Goal: Book appointment/travel/reservation: Book appointment/travel/reservation

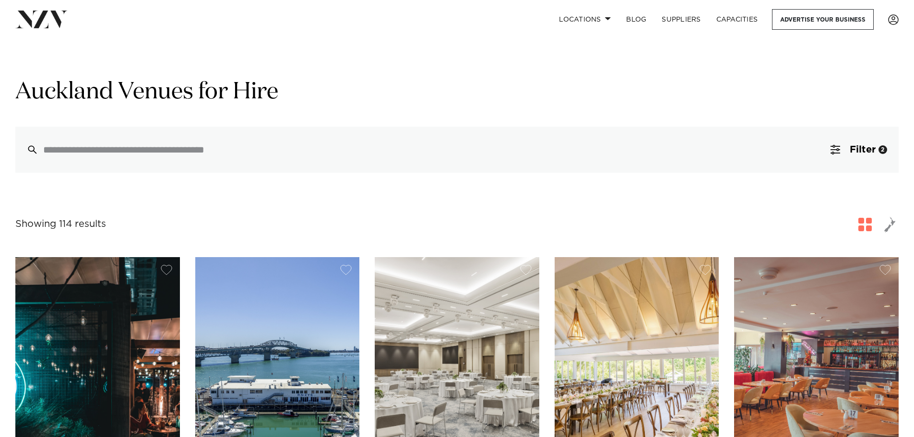
click at [885, 227] on span "button" at bounding box center [890, 224] width 12 height 16
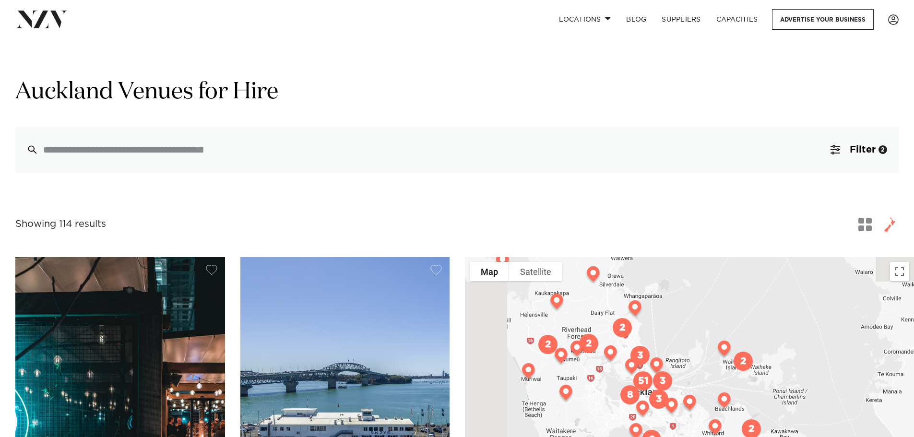
drag, startPoint x: 714, startPoint y: 386, endPoint x: 680, endPoint y: 237, distance: 152.4
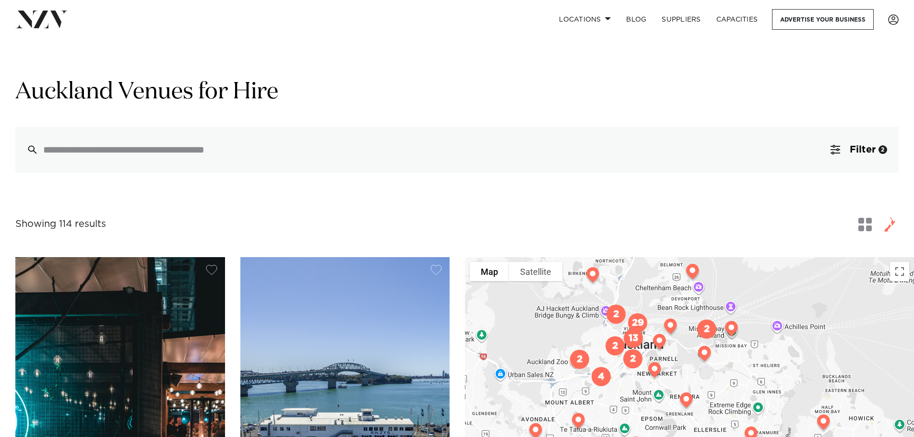
drag, startPoint x: 589, startPoint y: 351, endPoint x: 659, endPoint y: 331, distance: 73.4
click at [660, 330] on img at bounding box center [670, 328] width 24 height 27
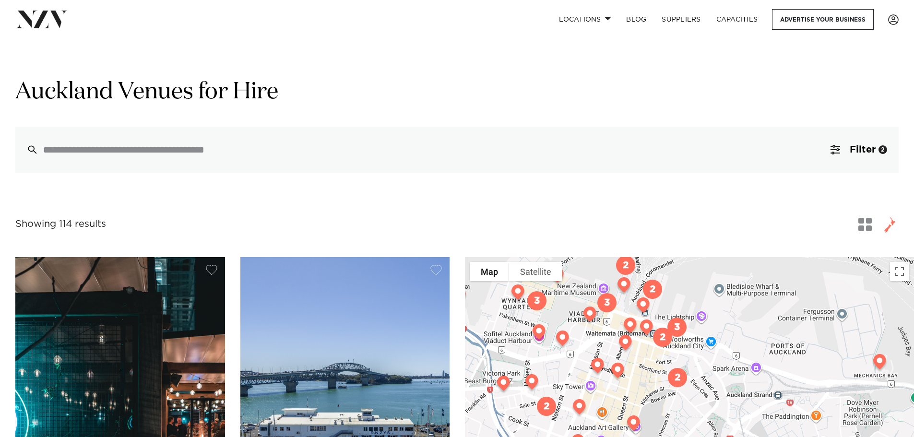
drag, startPoint x: 579, startPoint y: 337, endPoint x: 632, endPoint y: 336, distance: 52.8
click at [632, 336] on img at bounding box center [625, 344] width 24 height 27
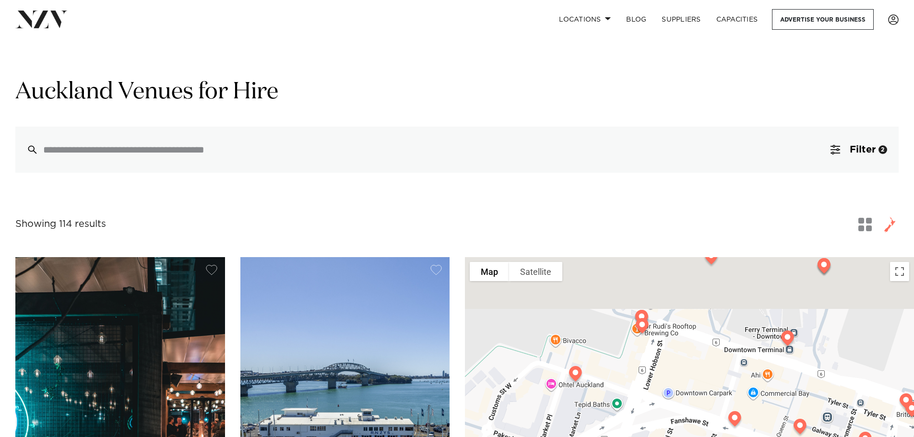
drag, startPoint x: 607, startPoint y: 314, endPoint x: 632, endPoint y: 390, distance: 80.7
click at [632, 390] on div at bounding box center [689, 427] width 449 height 341
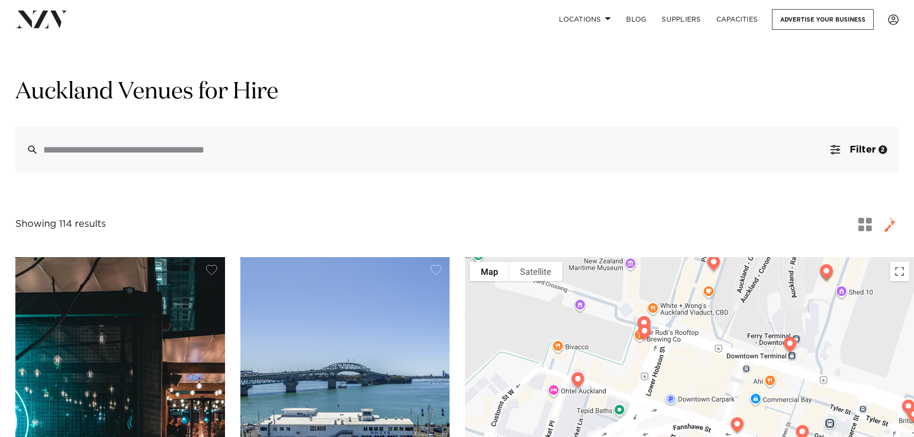
click at [646, 329] on img at bounding box center [644, 333] width 24 height 27
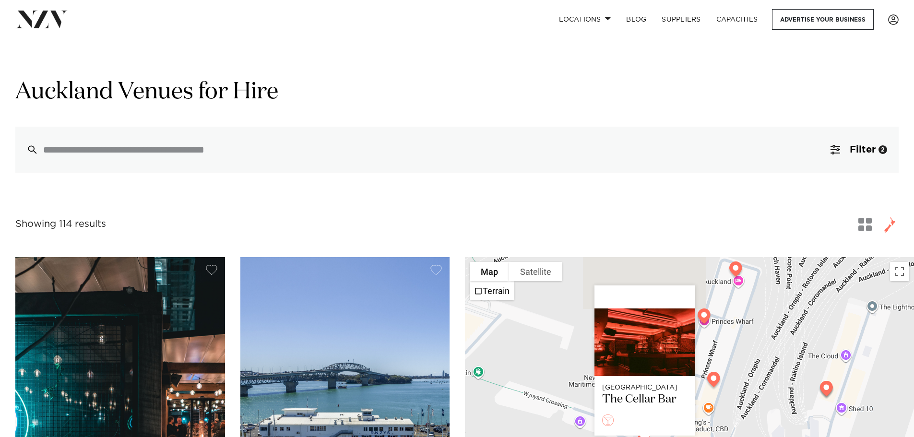
click at [541, 371] on div "[GEOGRAPHIC_DATA] The Cellar Bar" at bounding box center [689, 427] width 449 height 341
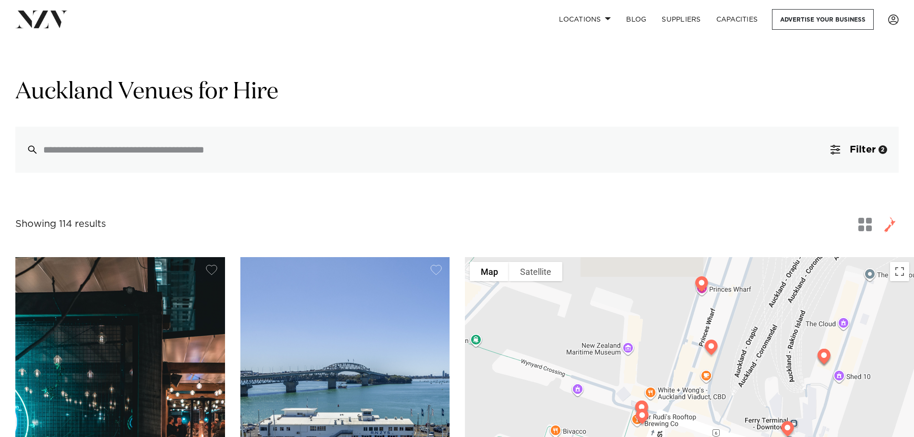
drag, startPoint x: 541, startPoint y: 371, endPoint x: 536, endPoint y: 338, distance: 33.5
click at [536, 338] on div at bounding box center [689, 427] width 449 height 341
click at [640, 406] on img at bounding box center [642, 418] width 24 height 27
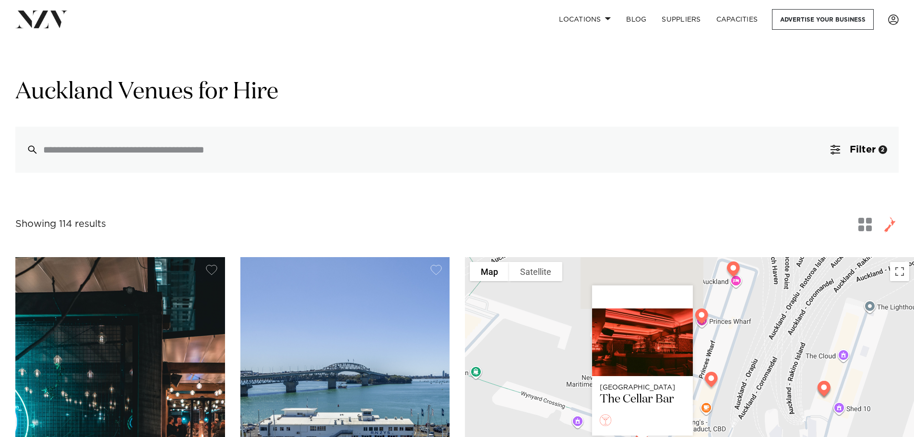
click at [528, 399] on div "[GEOGRAPHIC_DATA] The Cellar Bar" at bounding box center [689, 427] width 449 height 341
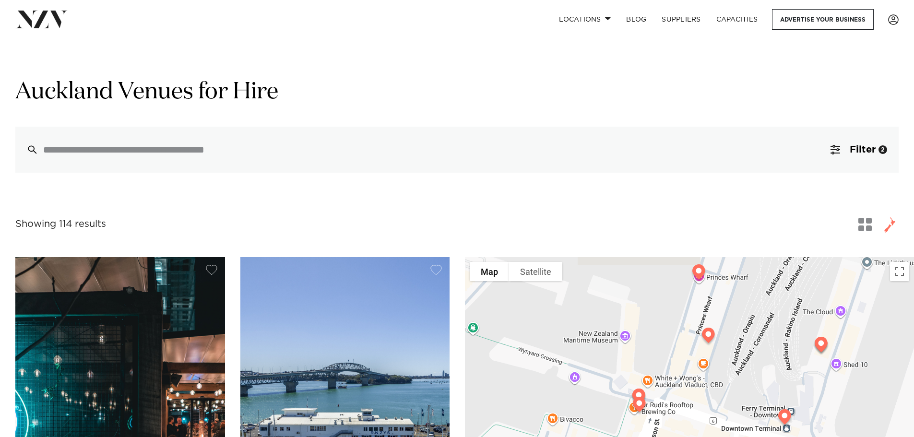
drag, startPoint x: 602, startPoint y: 344, endPoint x: 620, endPoint y: 293, distance: 54.3
click at [620, 293] on div at bounding box center [689, 427] width 449 height 341
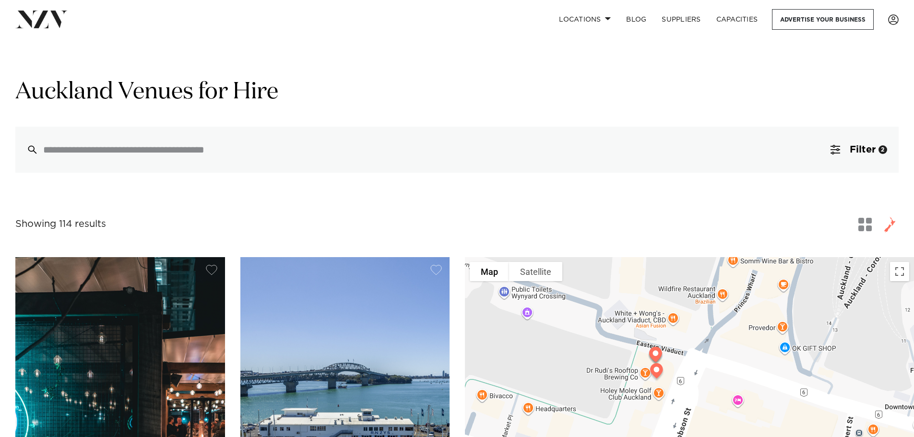
click at [652, 354] on img at bounding box center [655, 356] width 24 height 27
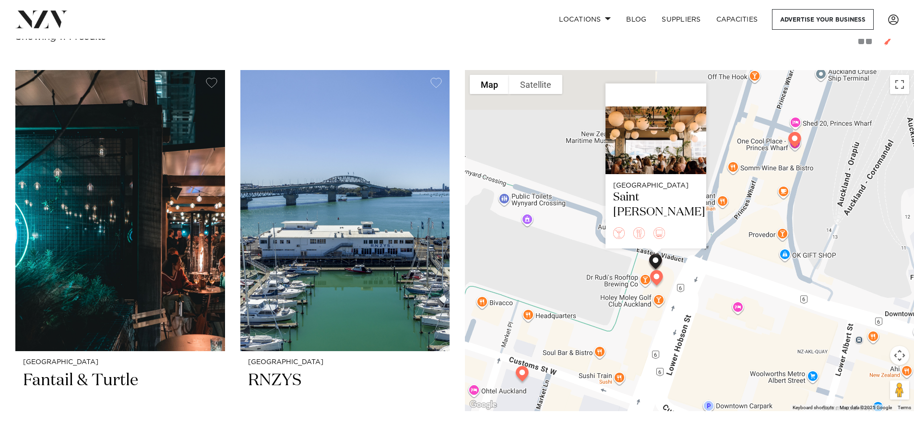
scroll to position [192, 0]
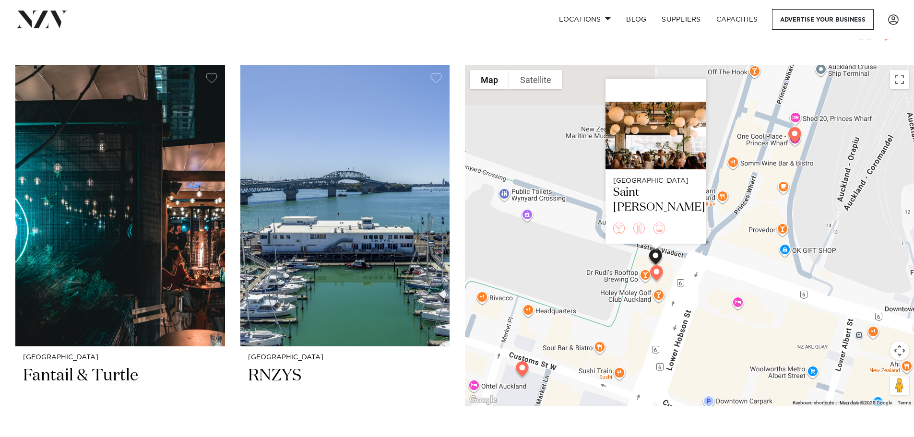
click at [778, 173] on div "Auckland Saint [PERSON_NAME]" at bounding box center [689, 235] width 449 height 341
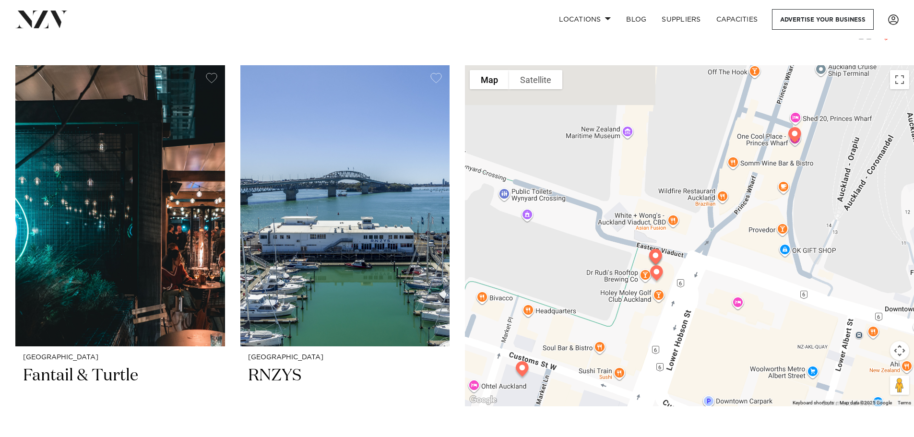
click at [792, 135] on img at bounding box center [794, 136] width 24 height 27
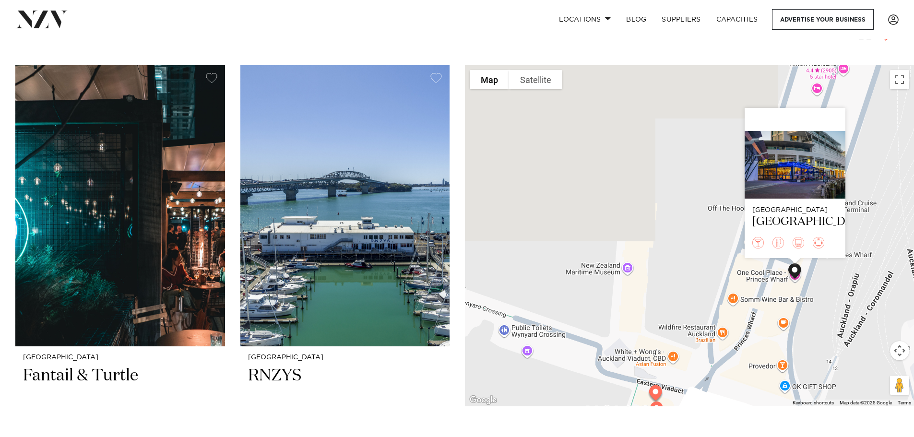
click at [681, 281] on div "[GEOGRAPHIC_DATA]" at bounding box center [689, 235] width 449 height 341
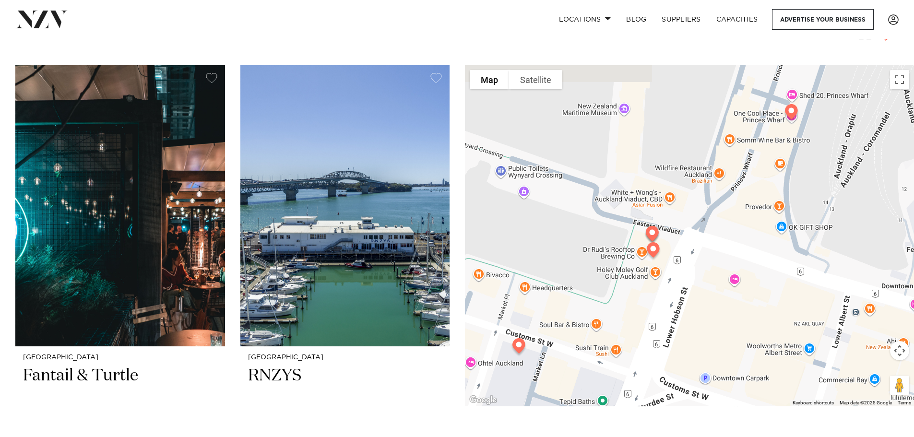
drag, startPoint x: 681, startPoint y: 281, endPoint x: 678, endPoint y: 120, distance: 160.7
click at [678, 120] on div at bounding box center [689, 235] width 449 height 341
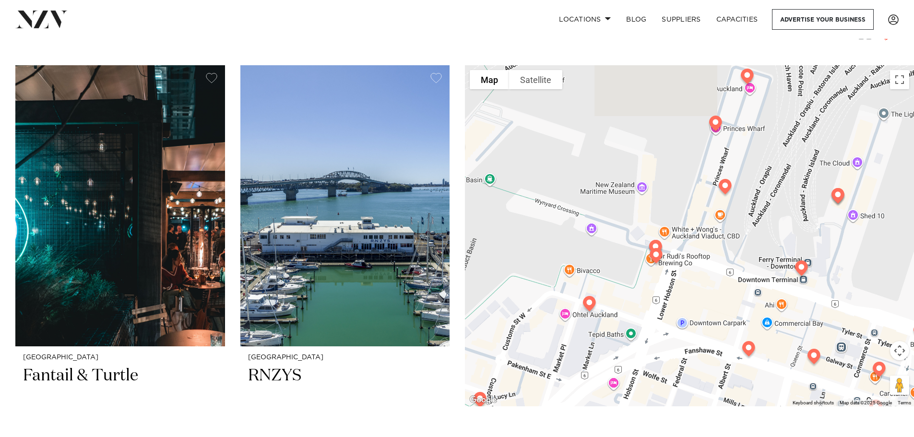
click at [803, 273] on img at bounding box center [801, 270] width 24 height 27
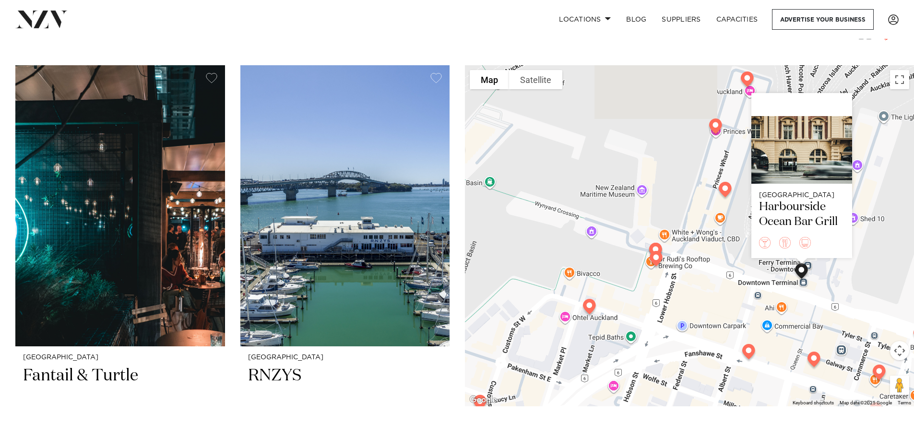
click at [643, 295] on div "[GEOGRAPHIC_DATA]" at bounding box center [689, 235] width 449 height 341
